Goal: Task Accomplishment & Management: Manage account settings

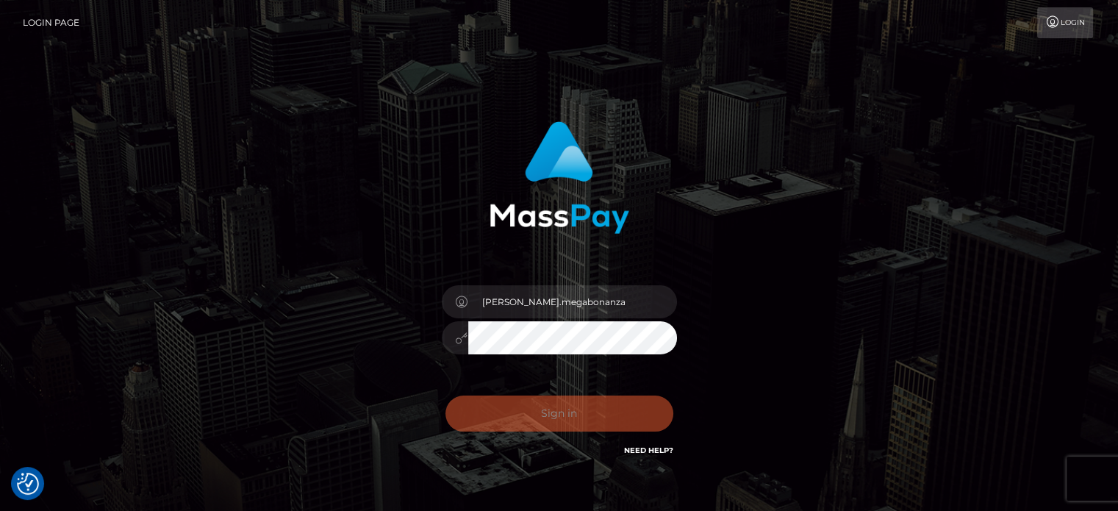
checkbox input "true"
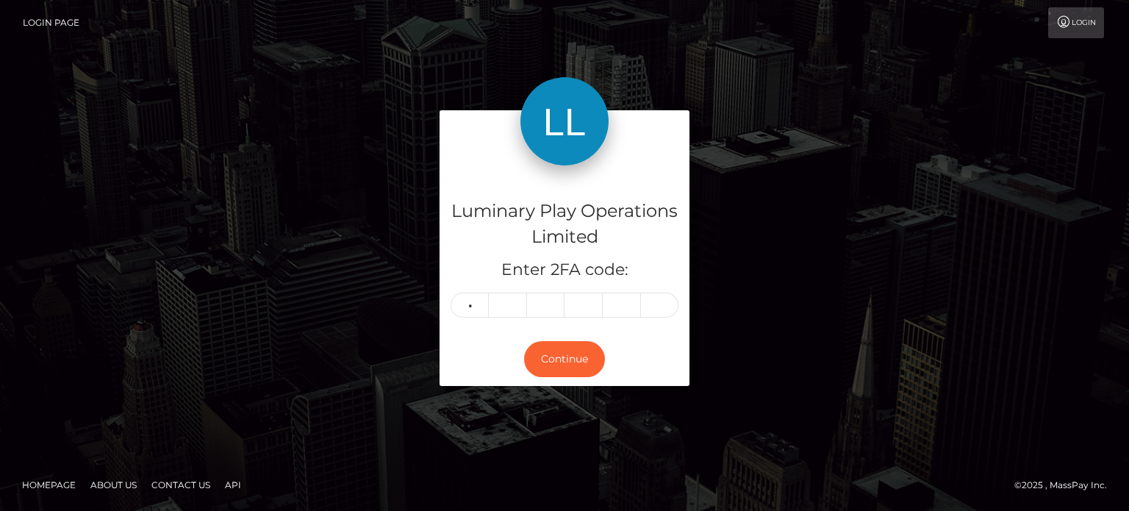
type input "6"
type input "7"
type input "5"
type input "0"
type input "8"
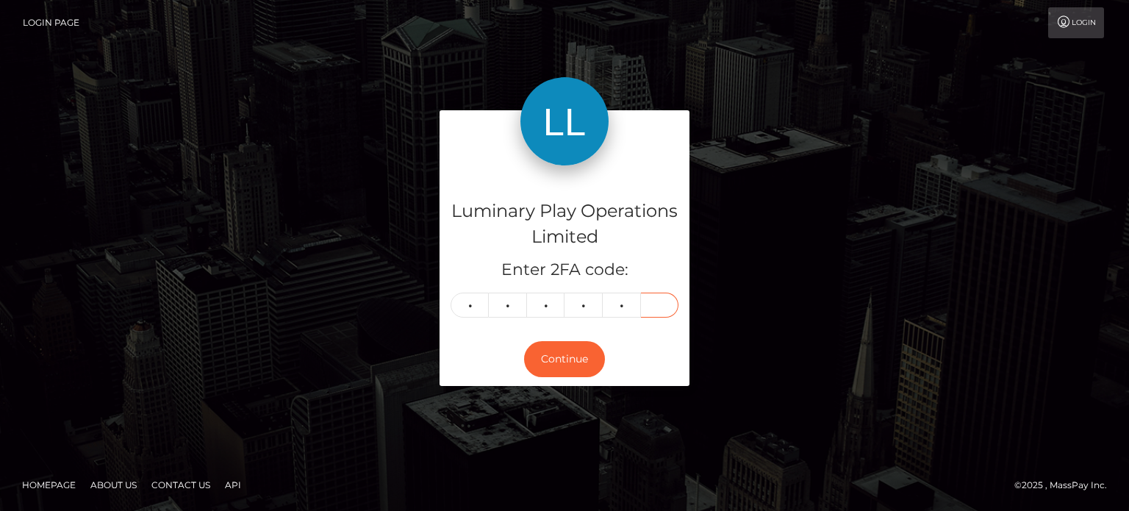
type input "7"
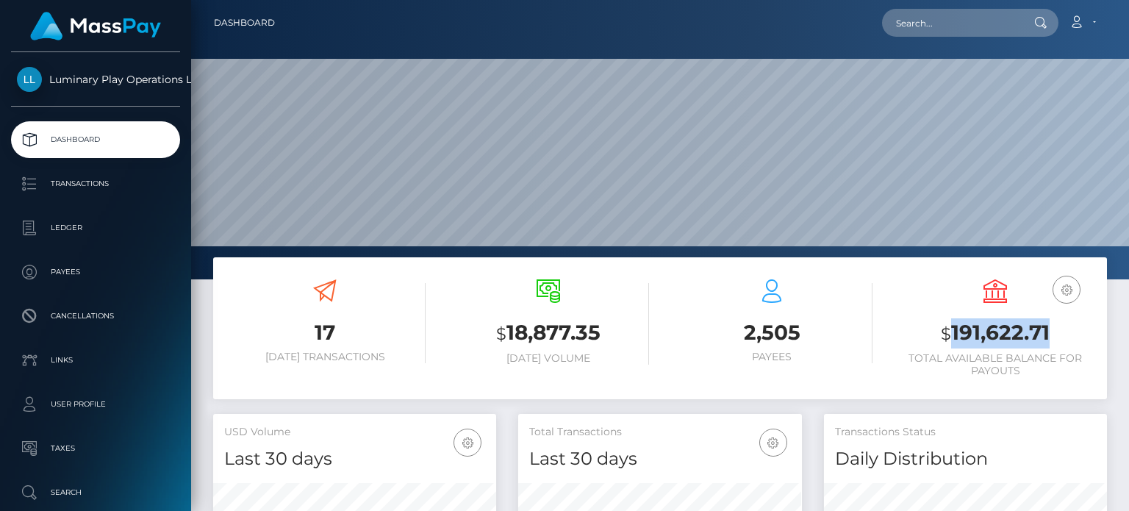
scroll to position [260, 282]
